Goal: Go to known website: Access a specific website the user already knows

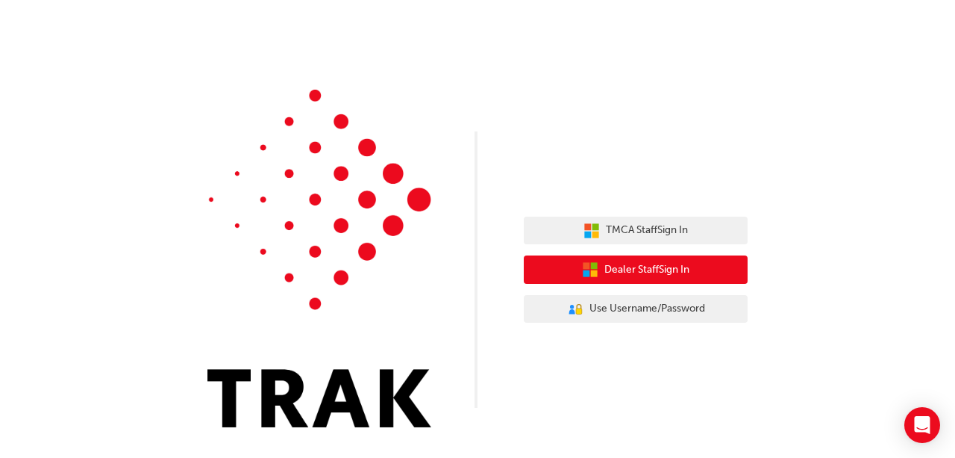
click at [638, 266] on span "Dealer Staff Sign In" at bounding box center [647, 269] width 85 height 17
